Goal: Use online tool/utility: Utilize a website feature to perform a specific function

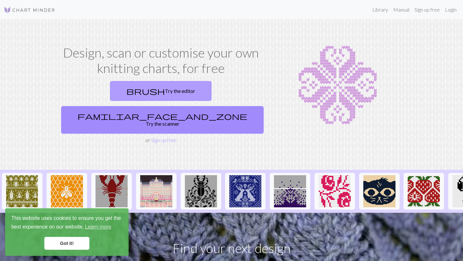
click at [110, 95] on link "brush Try the editor" at bounding box center [161, 91] width 102 height 20
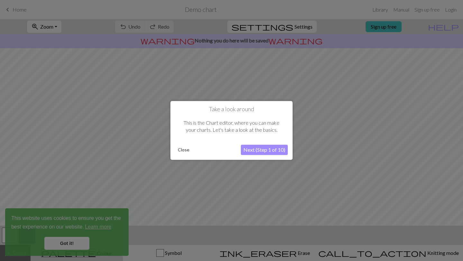
click at [252, 151] on button "Next (Step 1 of 10)" at bounding box center [264, 150] width 47 height 10
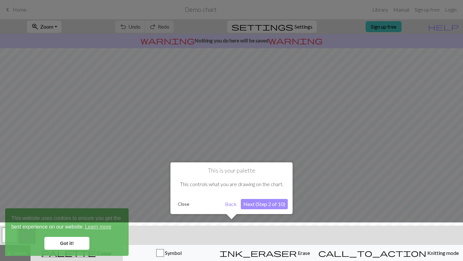
click at [265, 208] on button "Next (Step 2 of 10)" at bounding box center [264, 204] width 47 height 10
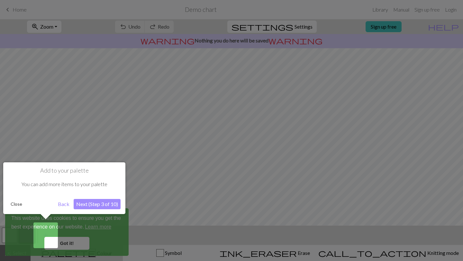
click at [102, 209] on button "Next (Step 3 of 10)" at bounding box center [97, 204] width 47 height 10
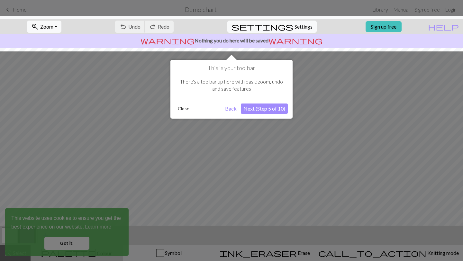
click at [273, 112] on button "Next (Step 5 of 10)" at bounding box center [264, 109] width 47 height 10
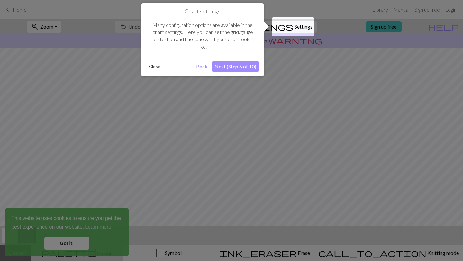
click at [241, 70] on button "Next (Step 6 of 10)" at bounding box center [235, 66] width 47 height 10
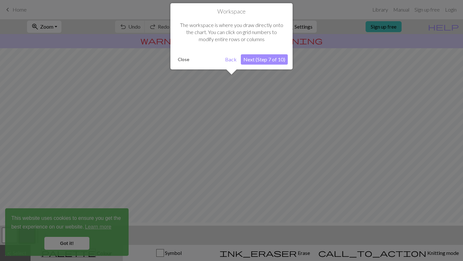
scroll to position [39, 0]
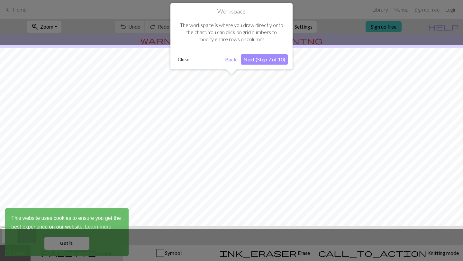
click at [263, 61] on button "Next (Step 7 of 10)" at bounding box center [264, 59] width 47 height 10
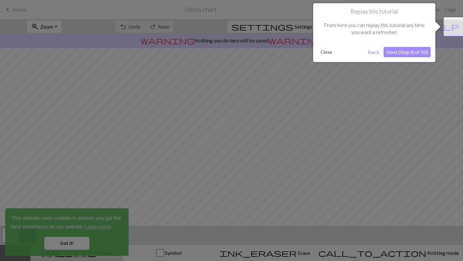
click at [398, 53] on button "Next (Step 8 of 10)" at bounding box center [407, 52] width 47 height 10
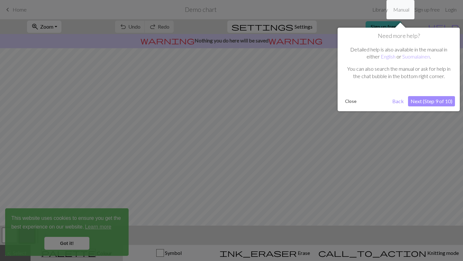
click at [433, 98] on button "Next (Step 9 of 10)" at bounding box center [431, 101] width 47 height 10
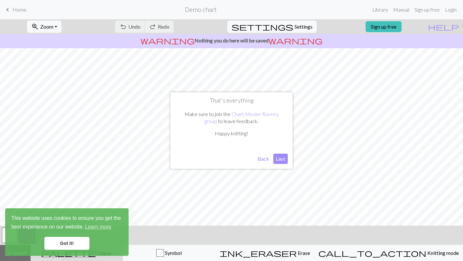
click at [280, 158] on button "Last" at bounding box center [281, 159] width 14 height 10
click at [298, 24] on span "Settings" at bounding box center [304, 27] width 18 height 8
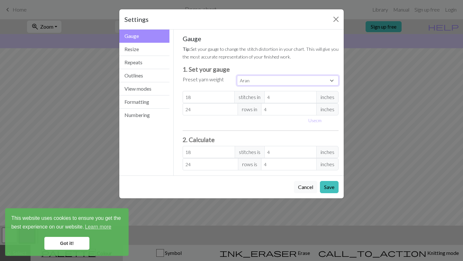
click at [305, 80] on select "Custom Square Lace Light Fingering Fingering Sport Double knit Worsted Aran Bul…" at bounding box center [288, 81] width 102 height 10
select select "dk"
click at [237, 76] on select "Custom Square Lace Light Fingering Fingering Sport Double knit Worsted Aran Bul…" at bounding box center [288, 81] width 102 height 10
type input "22"
type input "30"
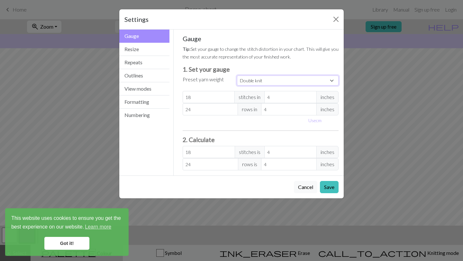
type input "22"
type input "30"
click at [322, 99] on span "inches" at bounding box center [328, 97] width 22 height 12
click at [332, 187] on button "Save" at bounding box center [329, 187] width 19 height 12
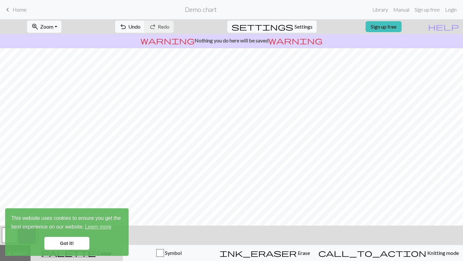
click at [67, 246] on link "Got it!" at bounding box center [66, 243] width 45 height 13
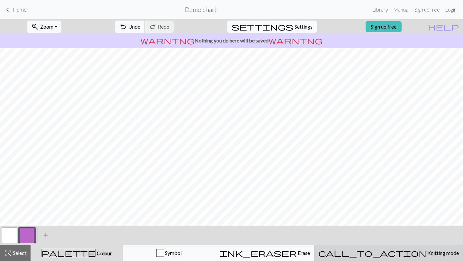
click at [401, 259] on button "call_to_action Knitting mode Knitting mode" at bounding box center [388, 253] width 149 height 16
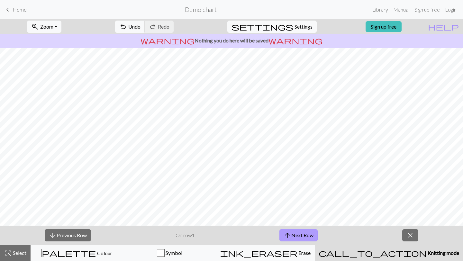
click at [298, 236] on button "arrow_upward Next Row" at bounding box center [299, 235] width 38 height 12
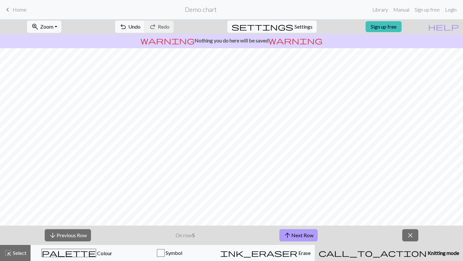
click at [298, 236] on button "arrow_upward Next Row" at bounding box center [299, 235] width 38 height 12
click at [298, 236] on button "arrow_upward Next Row" at bounding box center [300, 235] width 38 height 12
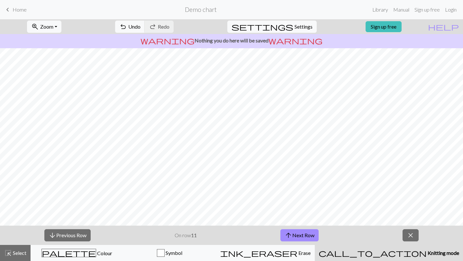
click at [20, 9] on span "Home" at bounding box center [20, 9] width 14 height 6
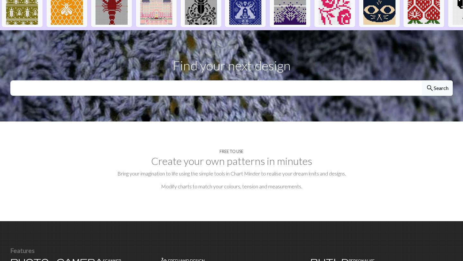
scroll to position [186, 0]
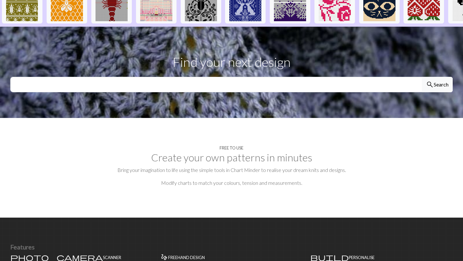
click at [208, 75] on section "Find your next design search Search" at bounding box center [231, 72] width 463 height 91
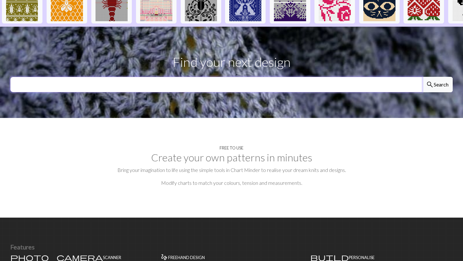
click at [205, 77] on input "text" at bounding box center [216, 84] width 412 height 15
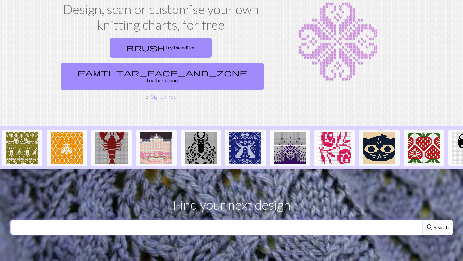
scroll to position [49, 0]
